Goal: Navigation & Orientation: Go to known website

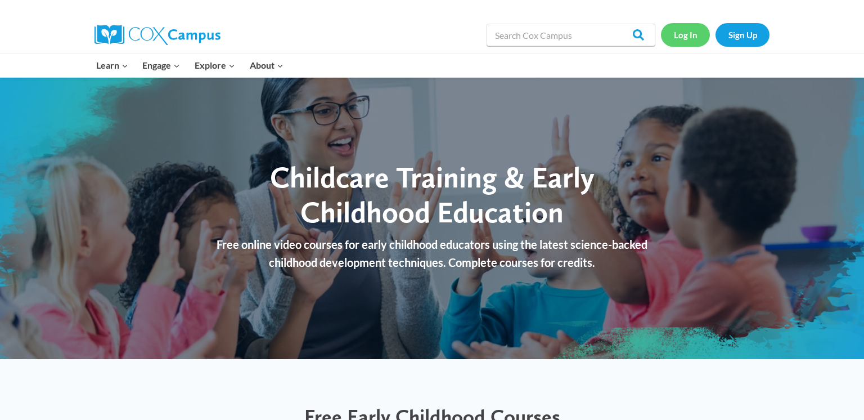
click at [686, 34] on link "Log In" at bounding box center [685, 34] width 49 height 23
click at [699, 39] on link "Log In" at bounding box center [685, 34] width 49 height 23
